Goal: Download file/media

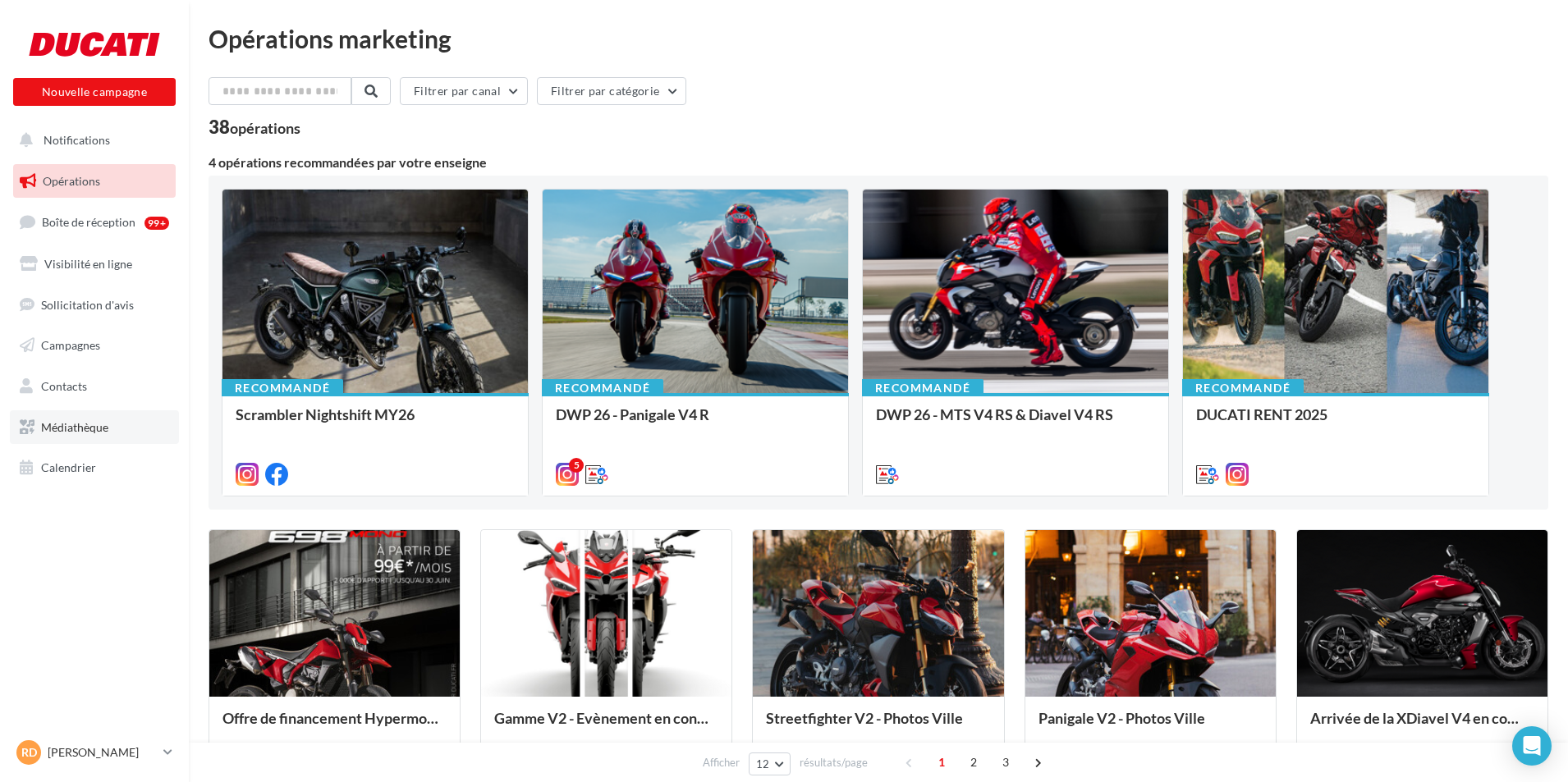
click at [160, 431] on link "Médiathèque" at bounding box center [94, 427] width 169 height 34
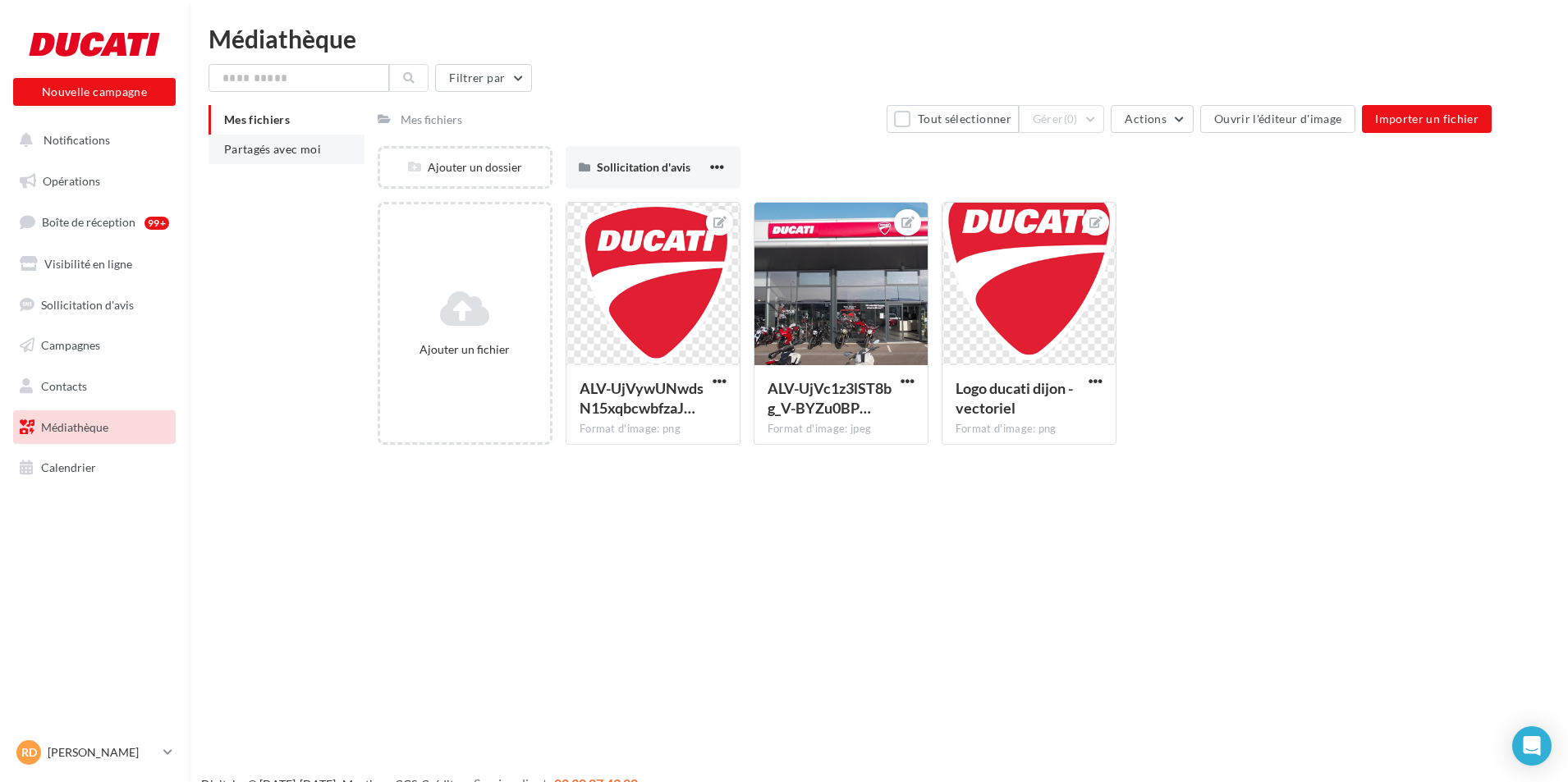
click at [341, 150] on li "Partagés avec moi" at bounding box center [286, 149] width 156 height 29
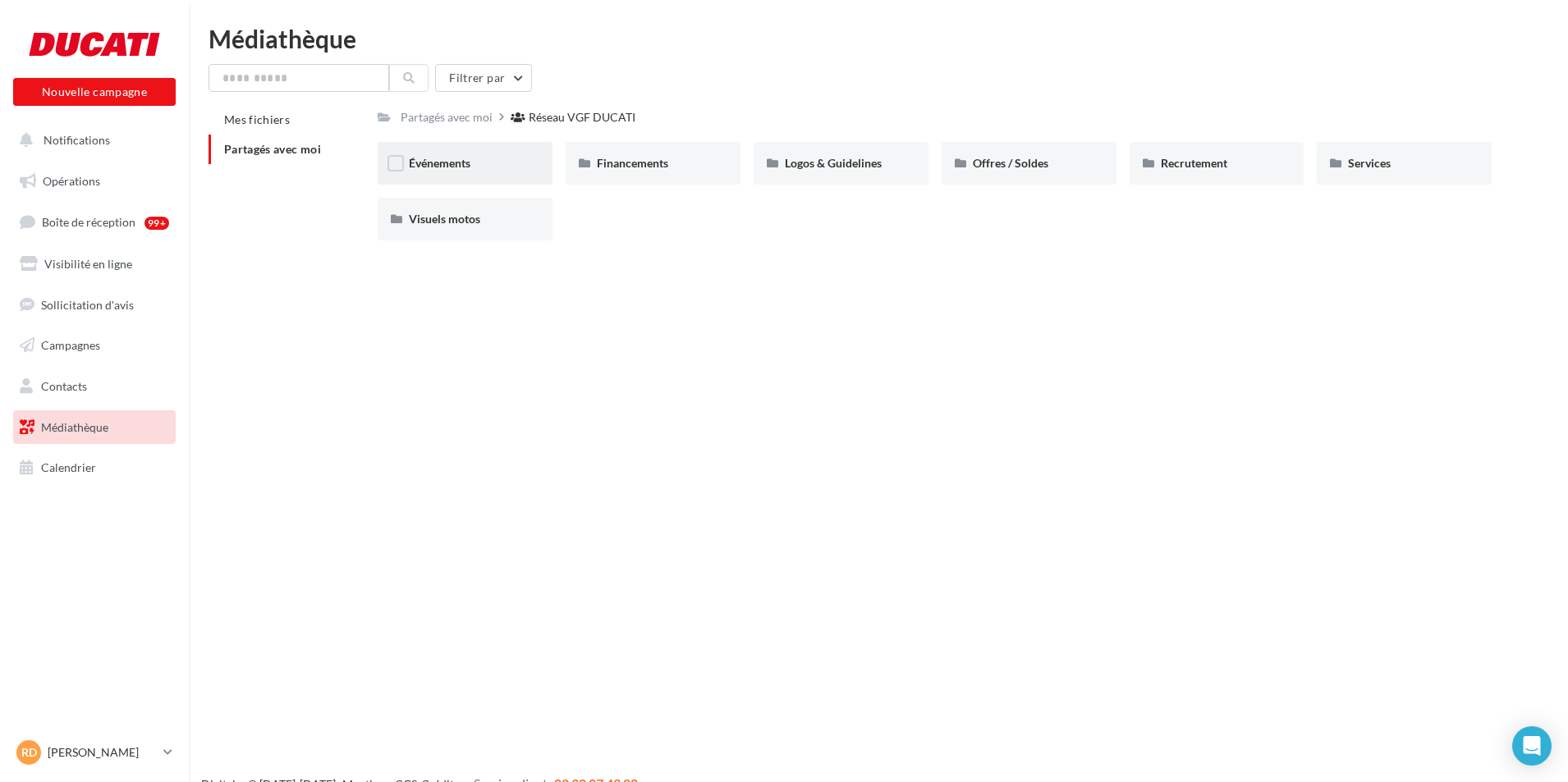
click at [470, 168] on span "Événements" at bounding box center [439, 162] width 61 height 14
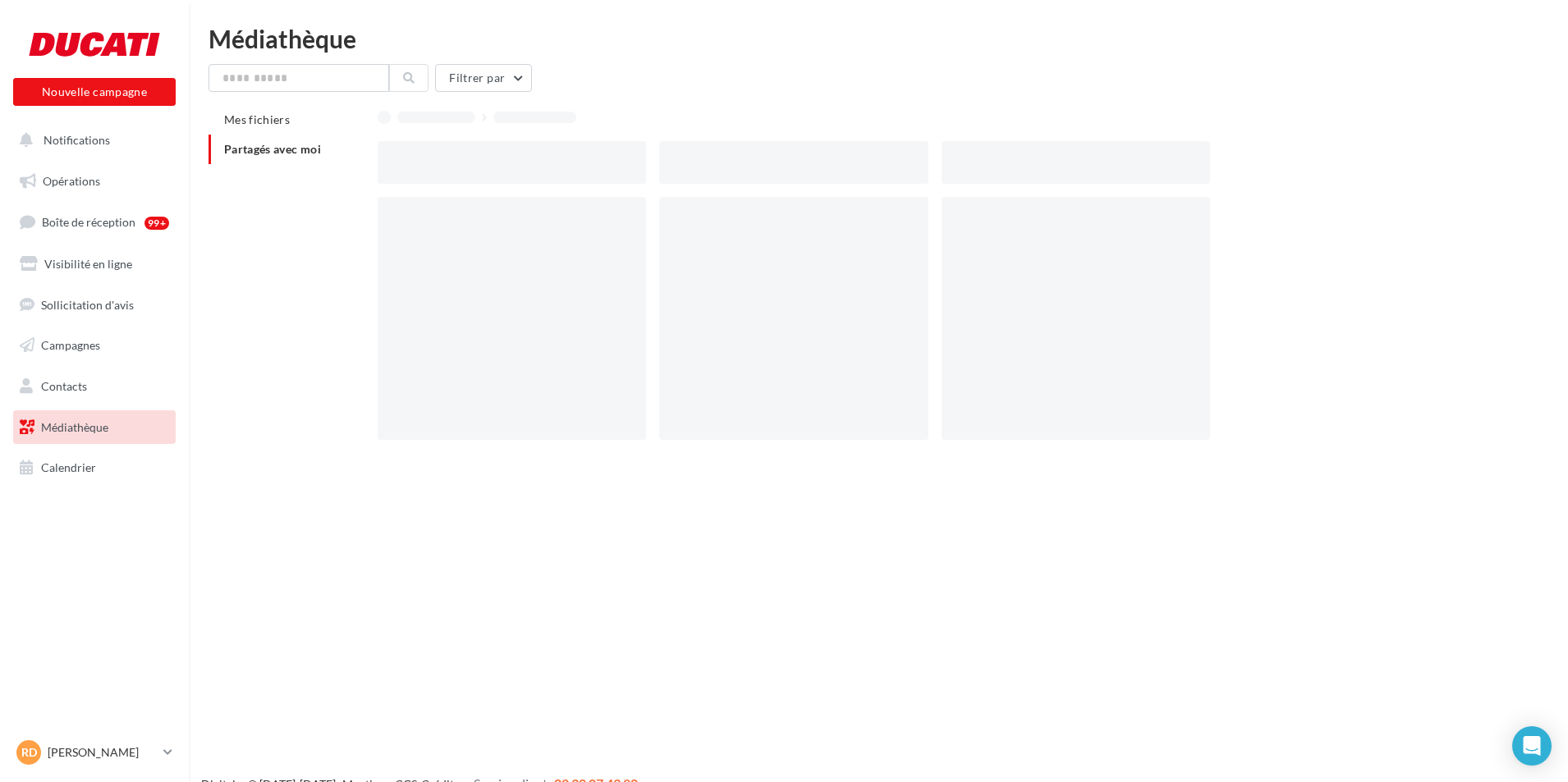
click at [473, 168] on div at bounding box center [511, 162] width 268 height 43
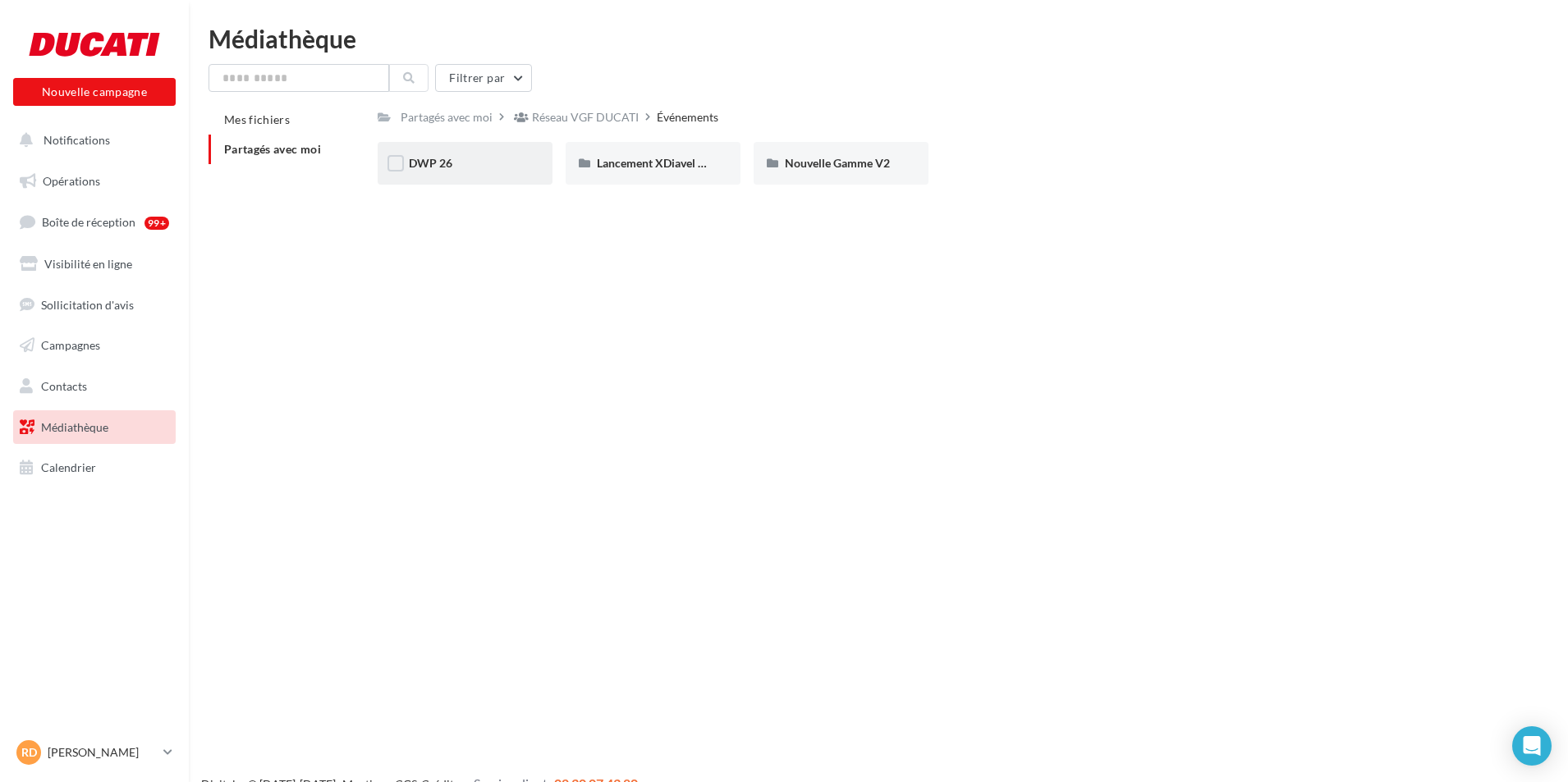
click at [493, 176] on div "DWP 26" at bounding box center [465, 163] width 175 height 43
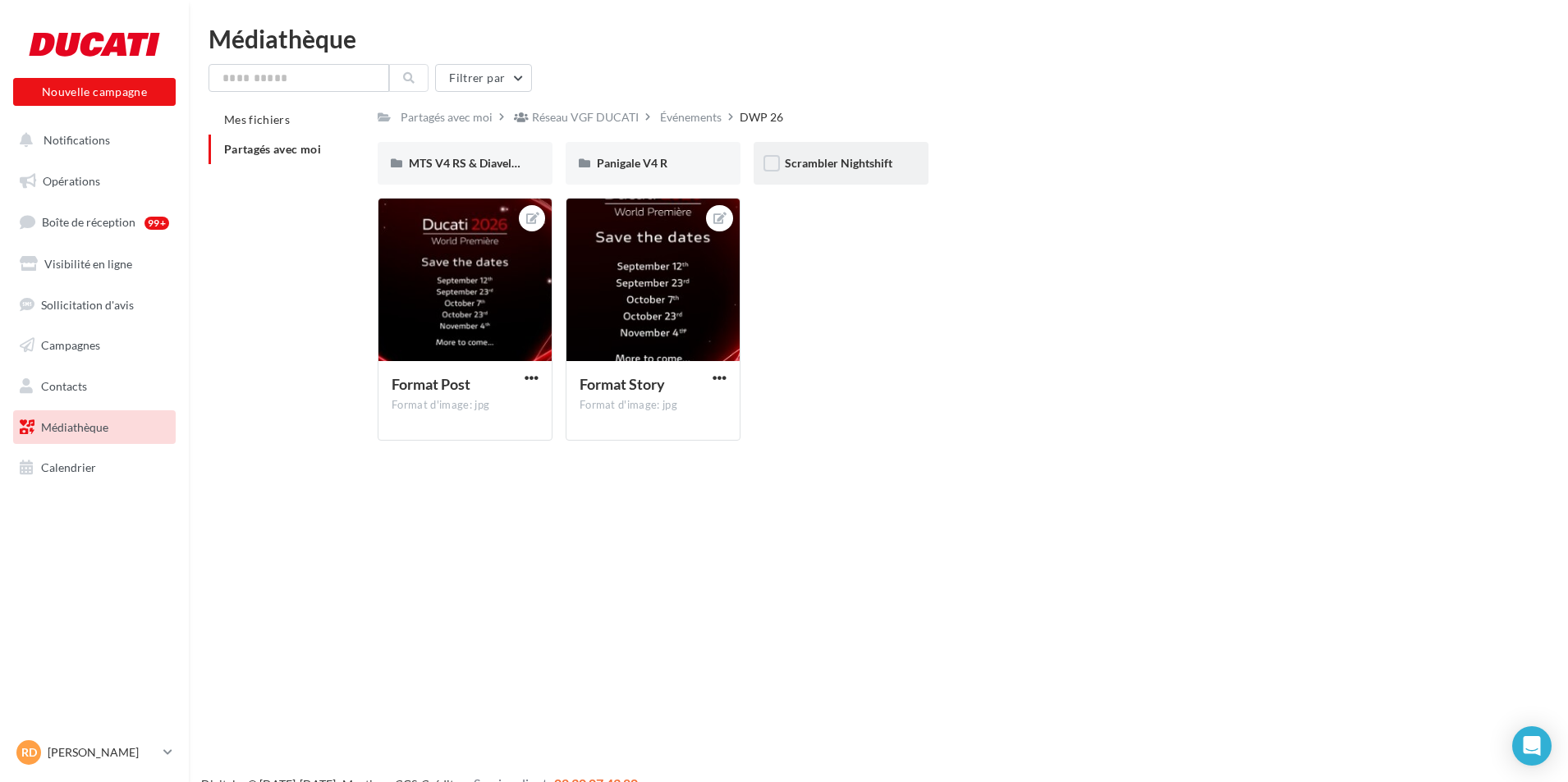
click at [846, 176] on div "Scrambler Nightshift" at bounding box center [841, 163] width 175 height 43
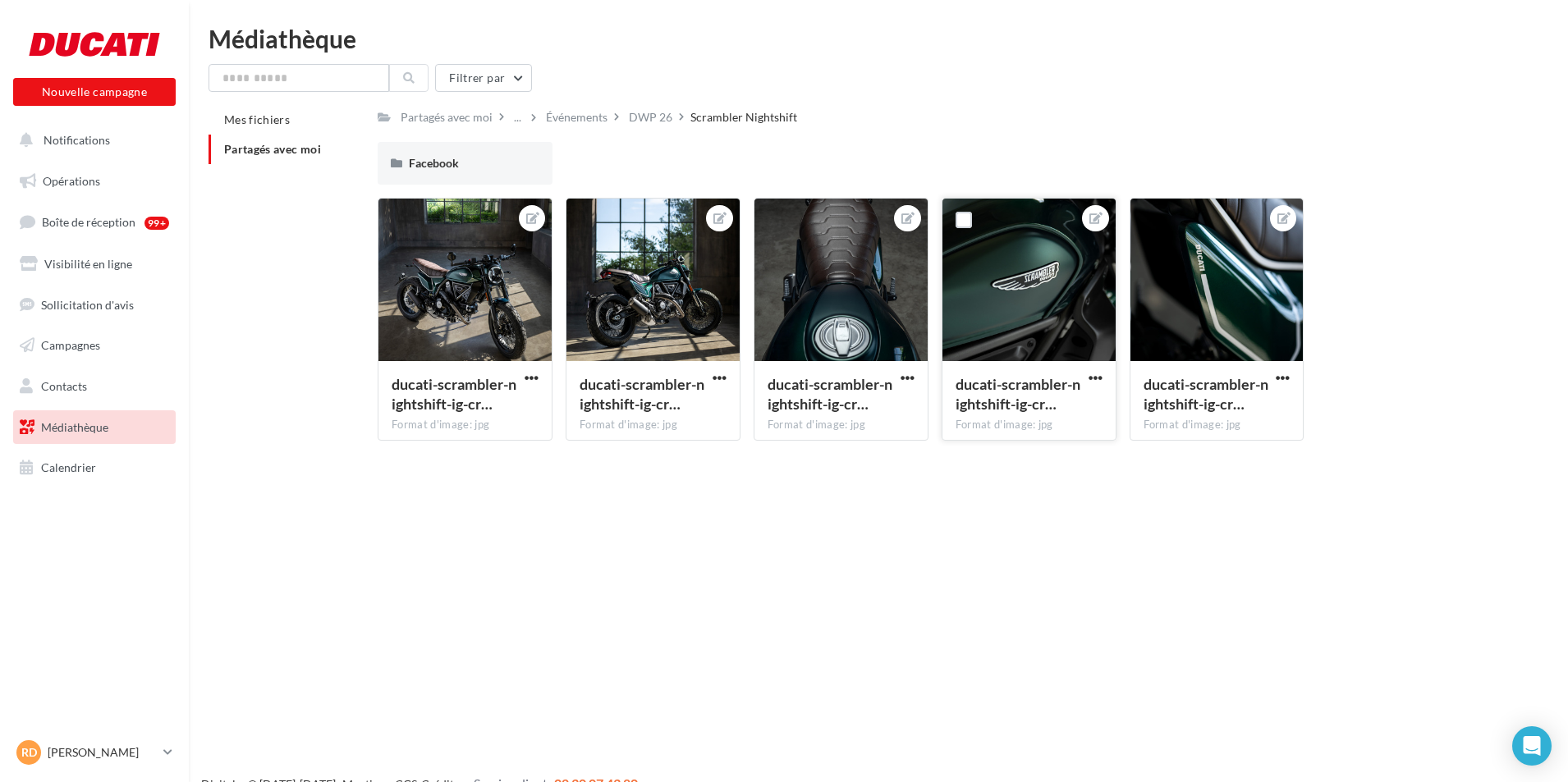
click at [1097, 270] on div at bounding box center [1029, 280] width 173 height 164
click at [1088, 374] on span "button" at bounding box center [1095, 378] width 14 height 14
click at [1042, 462] on button "Télécharger" at bounding box center [1019, 452] width 173 height 43
drag, startPoint x: 87, startPoint y: 137, endPoint x: 90, endPoint y: 160, distance: 23.2
click at [87, 137] on span "Notifications" at bounding box center [77, 140] width 66 height 14
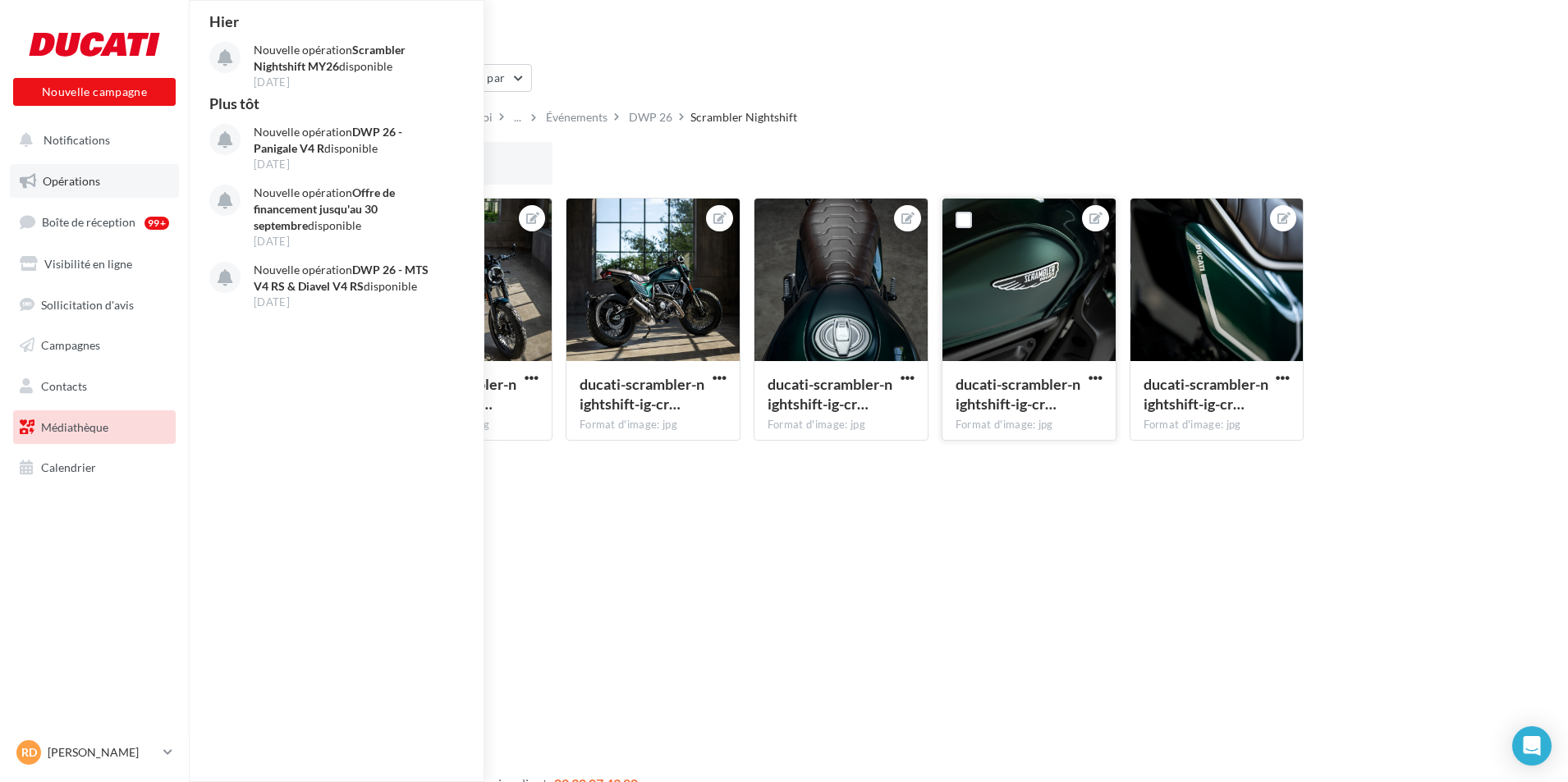
click at [92, 181] on span "Opérations" at bounding box center [71, 181] width 57 height 14
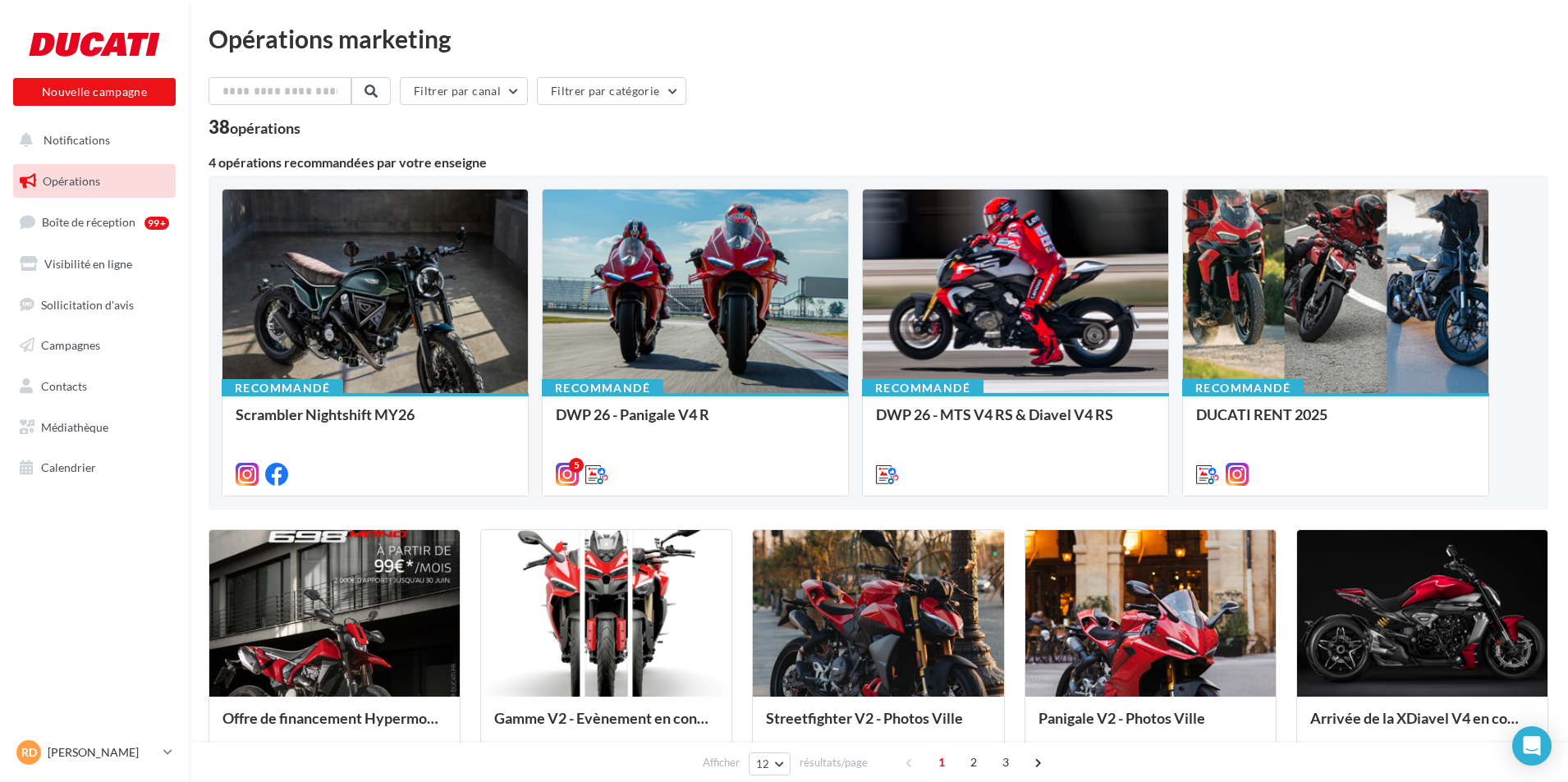
click at [392, 406] on div "Scrambler Nightshift MY26 Merci de relayer ce contenu pour le lancement du nouv…" at bounding box center [375, 443] width 279 height 75
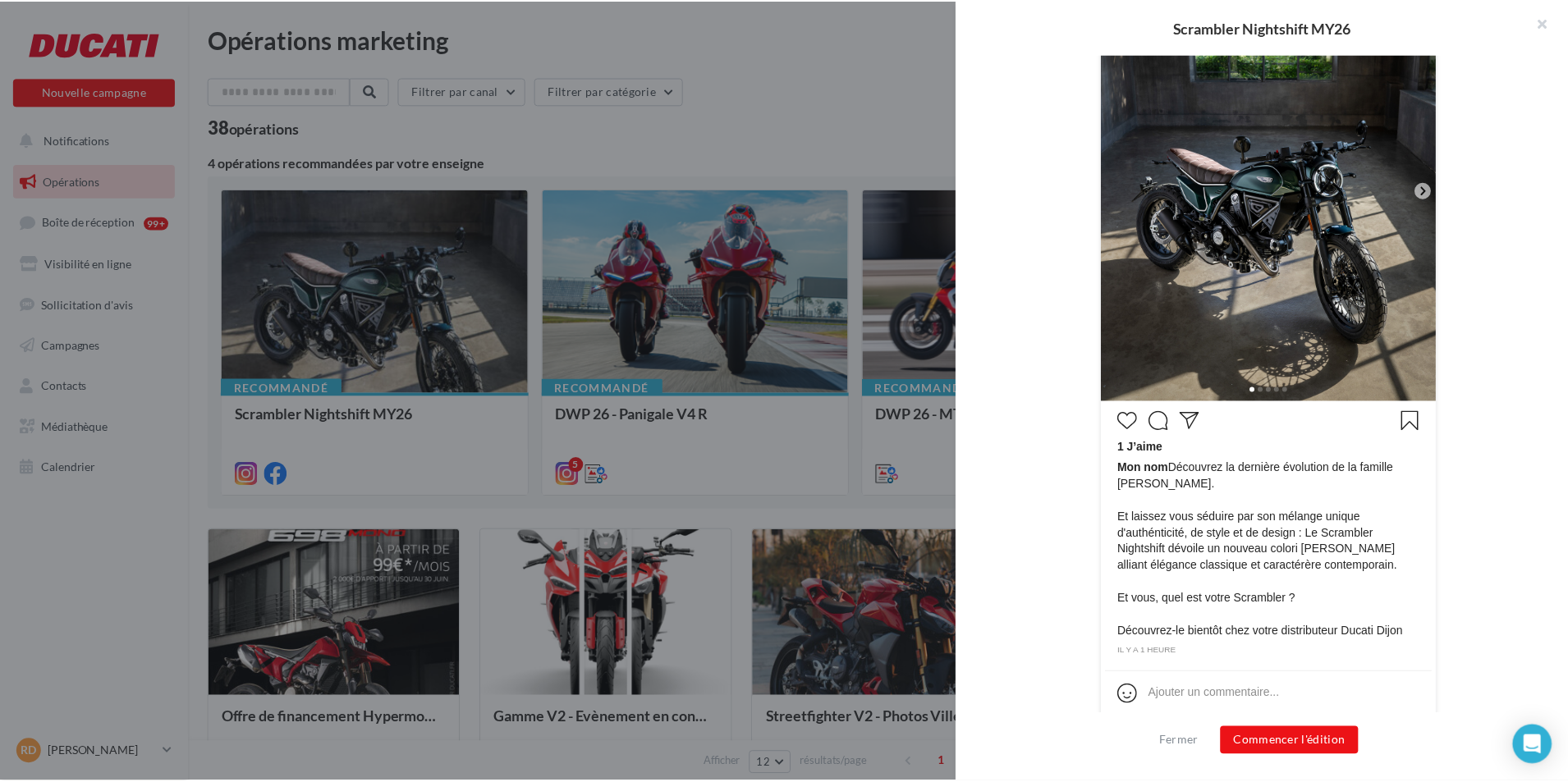
scroll to position [451, 0]
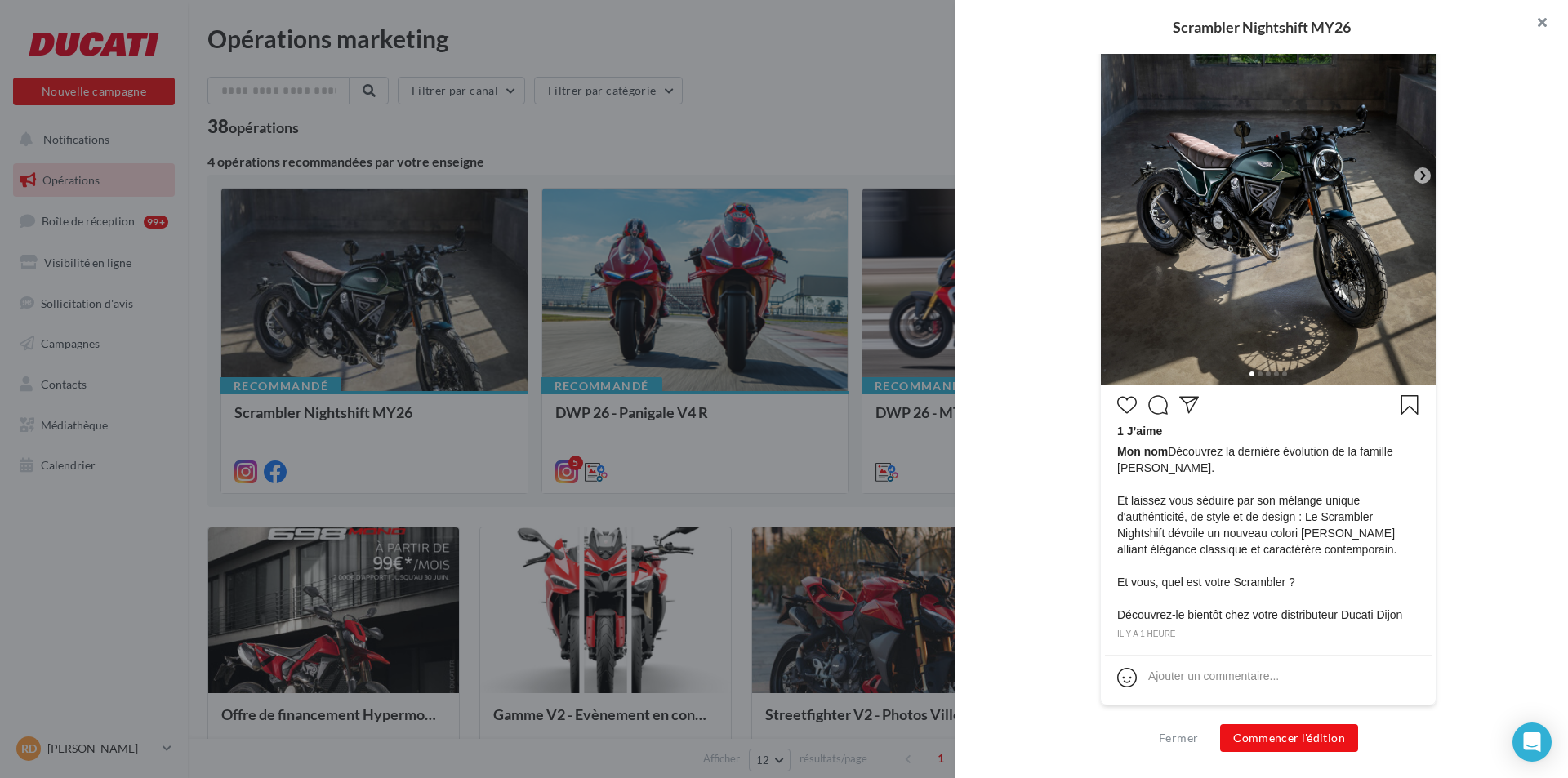
click at [1540, 30] on button "button" at bounding box center [1535, 24] width 65 height 49
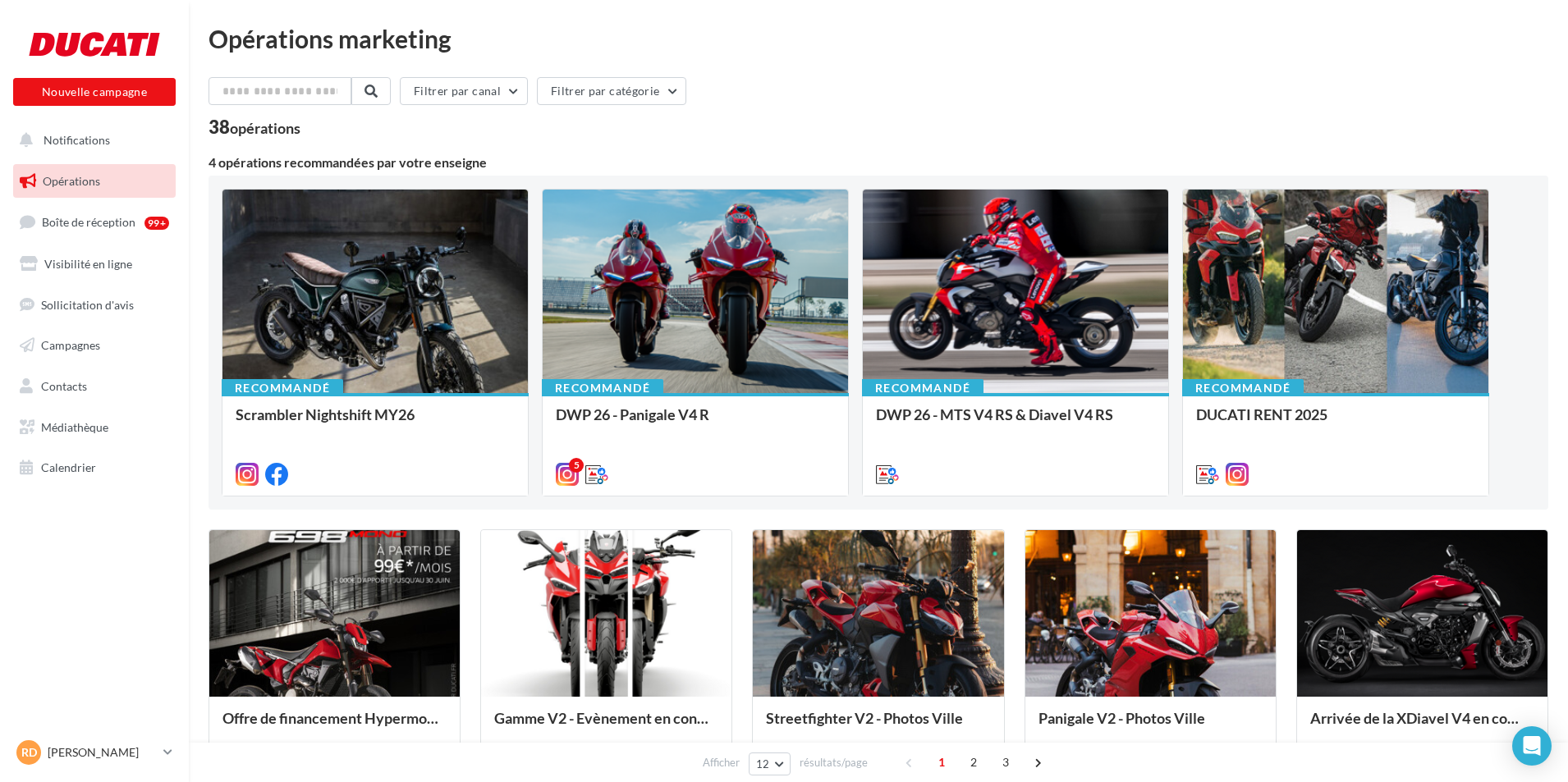
click at [875, 50] on div "Opérations marketing" at bounding box center [878, 38] width 1339 height 24
